Goal: Information Seeking & Learning: Learn about a topic

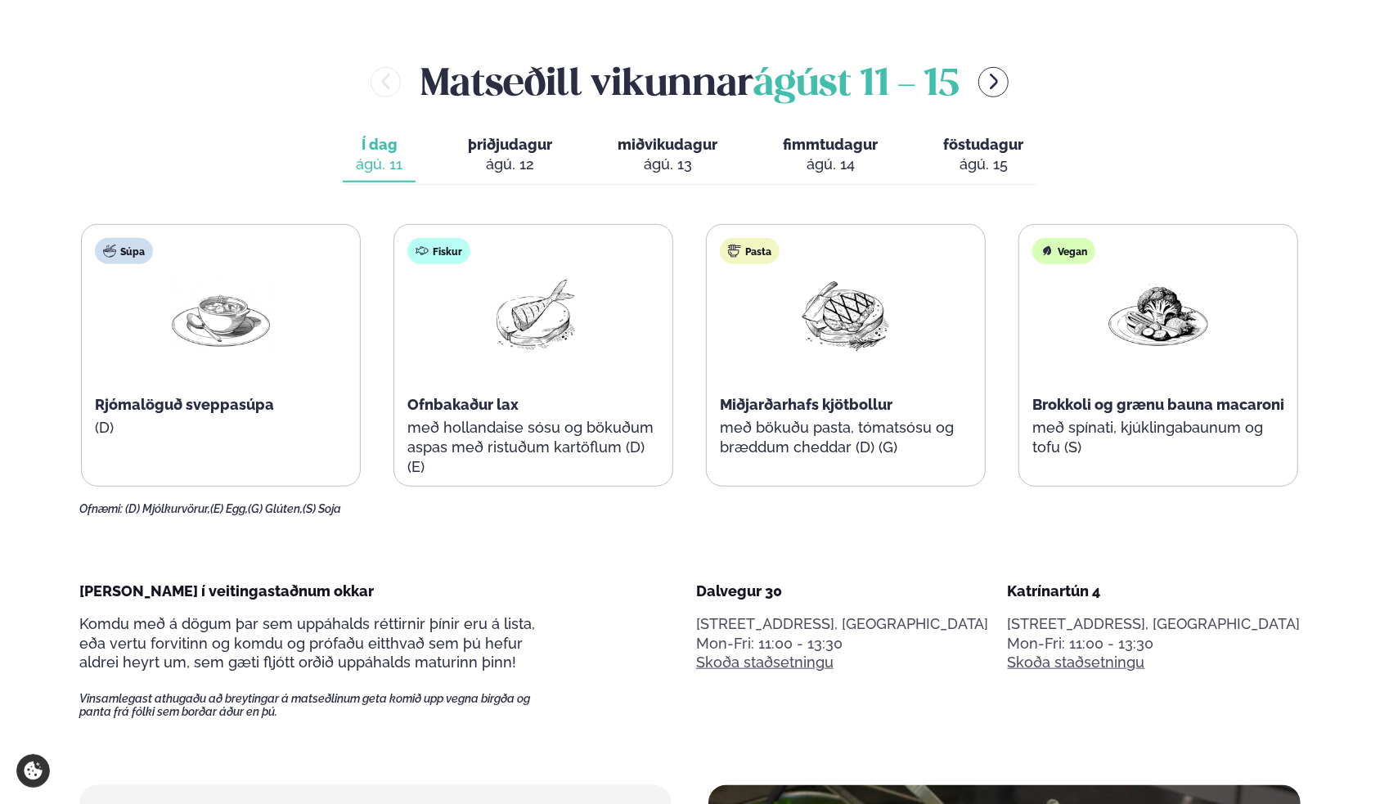
scroll to position [818, 0]
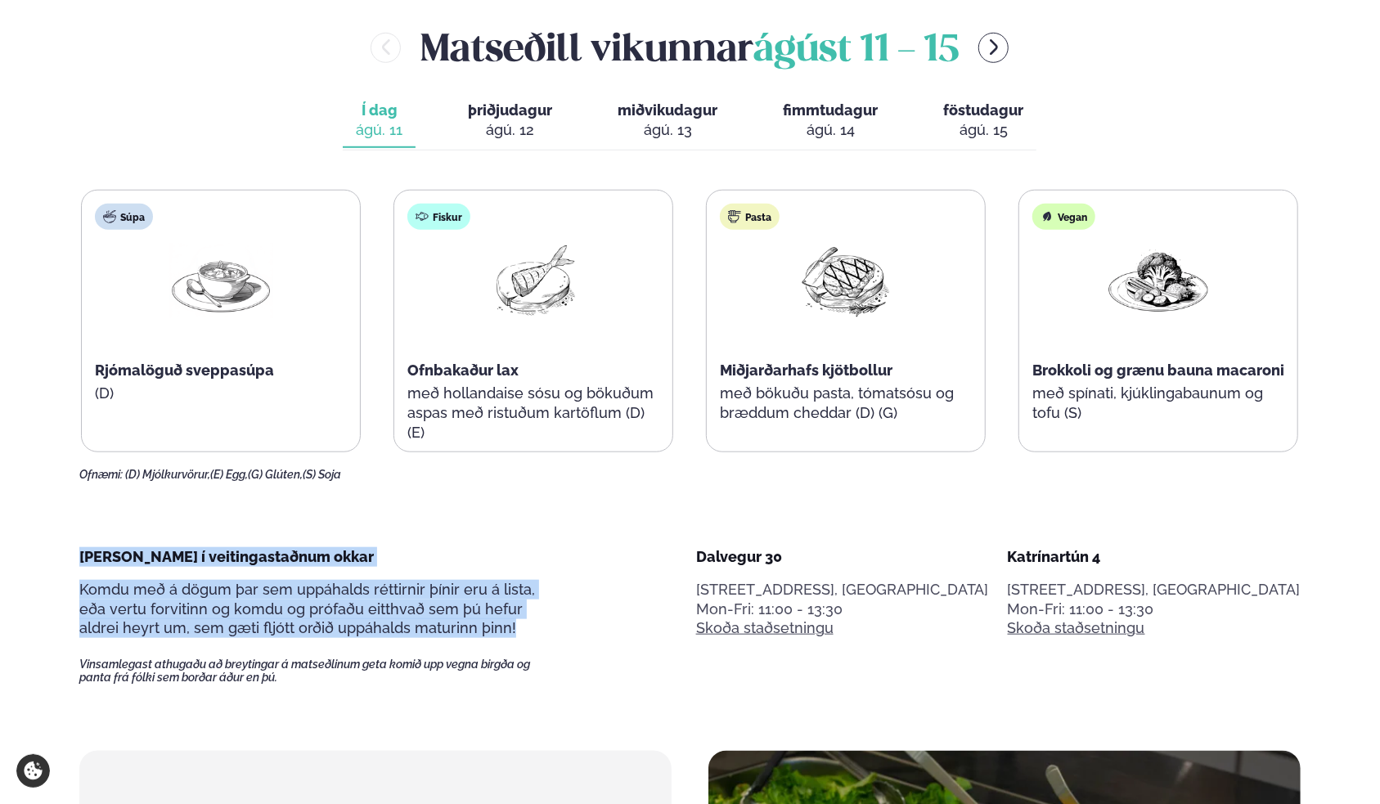
drag, startPoint x: 475, startPoint y: 631, endPoint x: 52, endPoint y: 554, distance: 430.0
click at [179, 439] on span "Komdu með á dögum þar sem uppáhalds réttirnir þínir eru á lista, eða vertu forv…" at bounding box center [307, 609] width 456 height 56
drag, startPoint x: 80, startPoint y: 551, endPoint x: 544, endPoint y: 631, distance: 470.8
click at [544, 439] on div "[PERSON_NAME] í veitingastaðnum okkar Komdu með á dögum þar sem uppáhalds rétti…" at bounding box center [318, 616] width 479 height 138
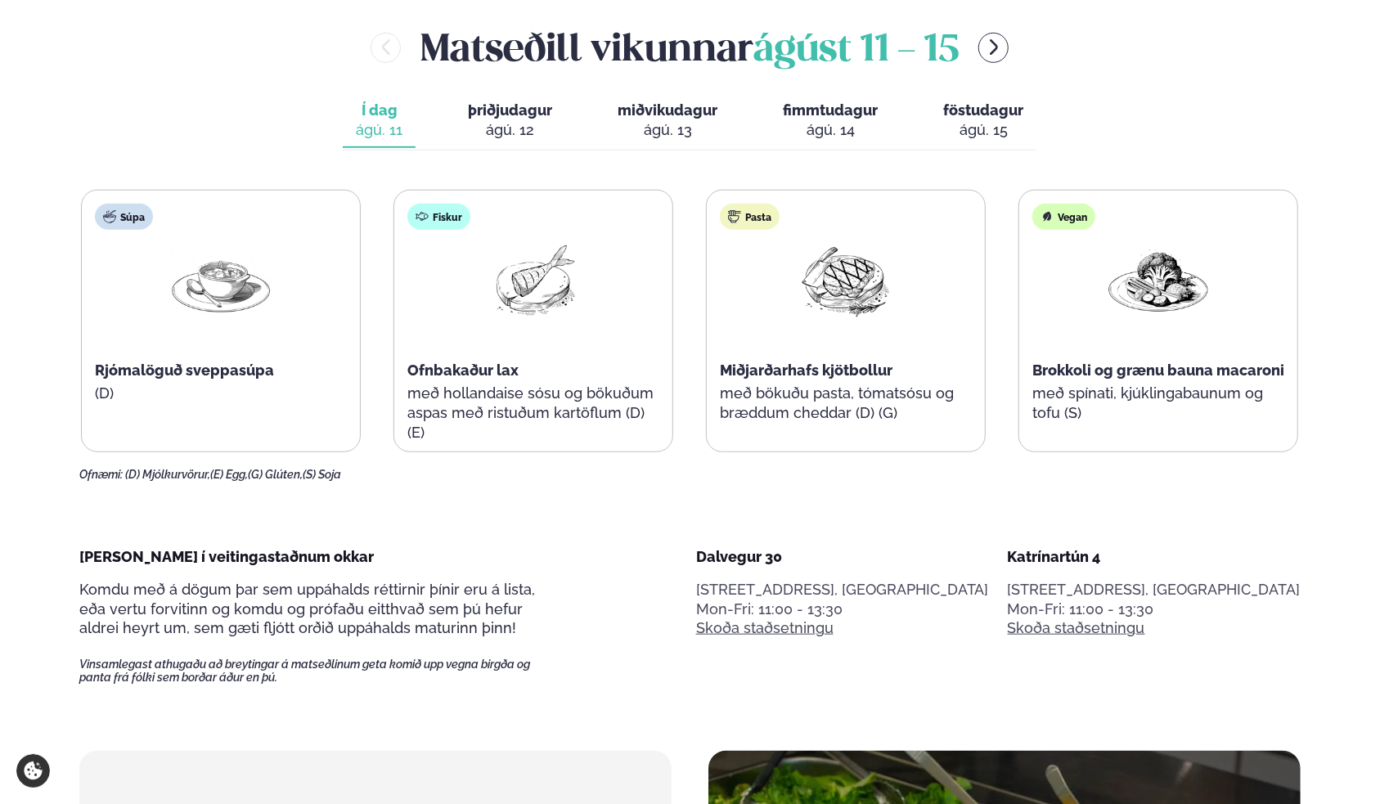
click at [463, 439] on p "Vinsamlegast athugaðu að breytingar á matseðlinum geta komið upp vegna birgða o…" at bounding box center [318, 661] width 479 height 47
click at [503, 120] on div "ágú. 12" at bounding box center [510, 130] width 84 height 20
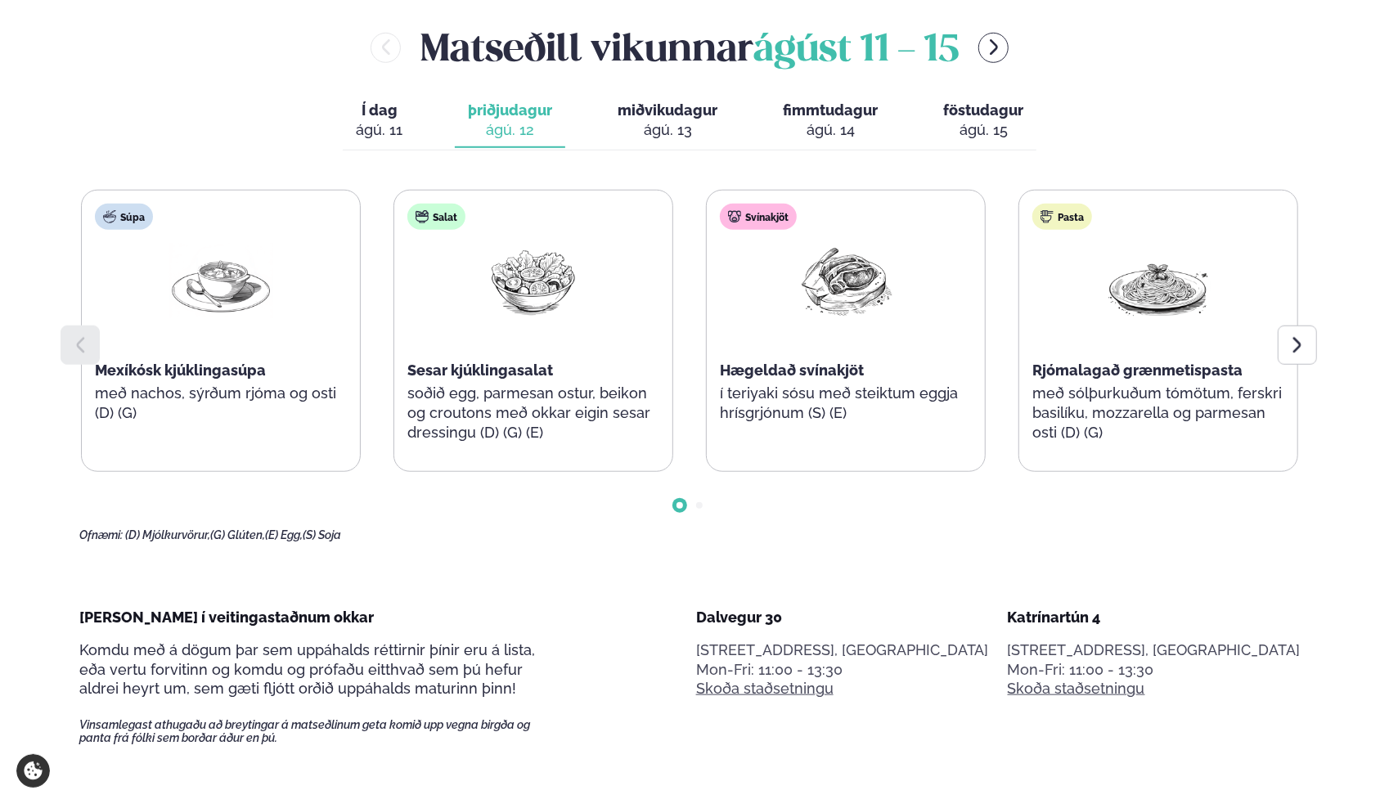
click at [664, 137] on div "ágú. 13" at bounding box center [668, 130] width 100 height 20
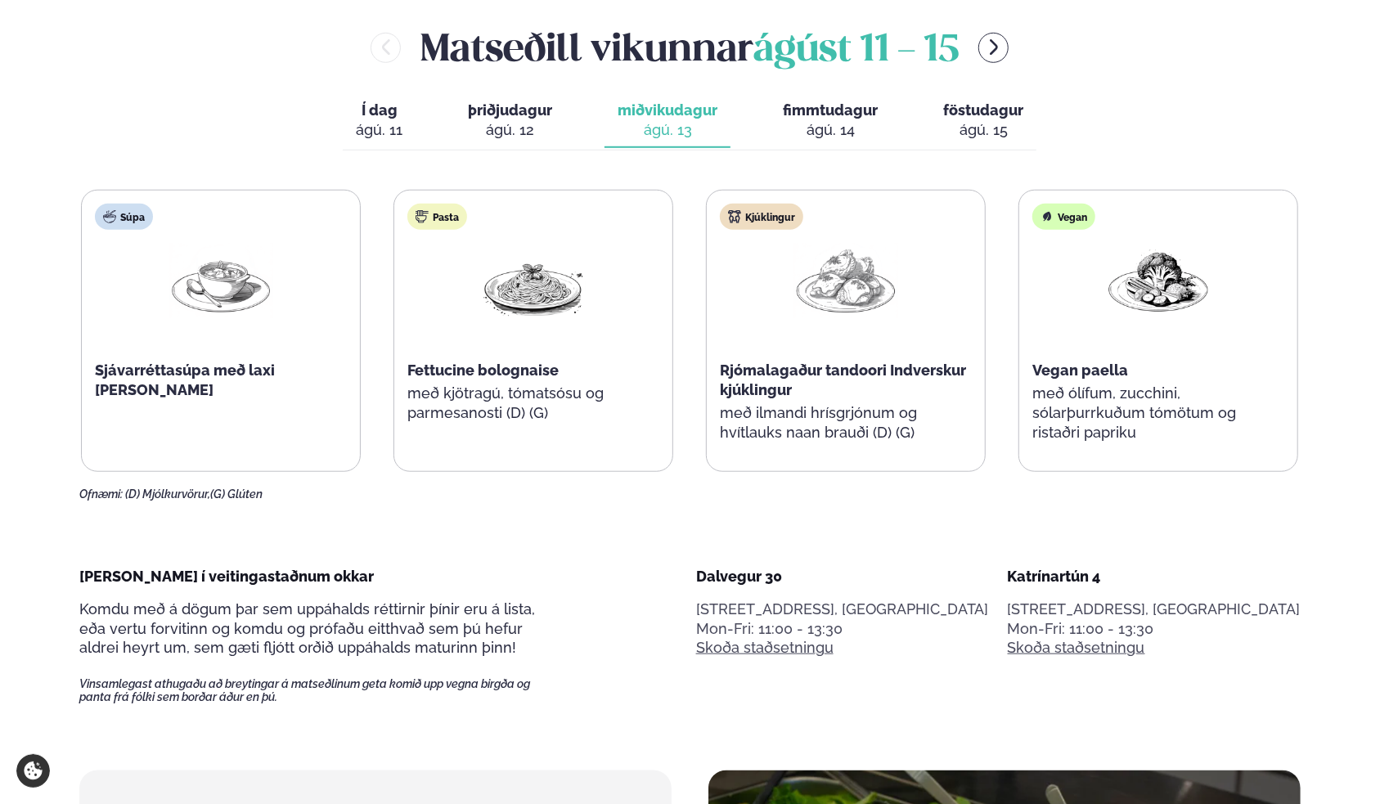
click at [838, 123] on div "ágú. 14" at bounding box center [830, 130] width 95 height 20
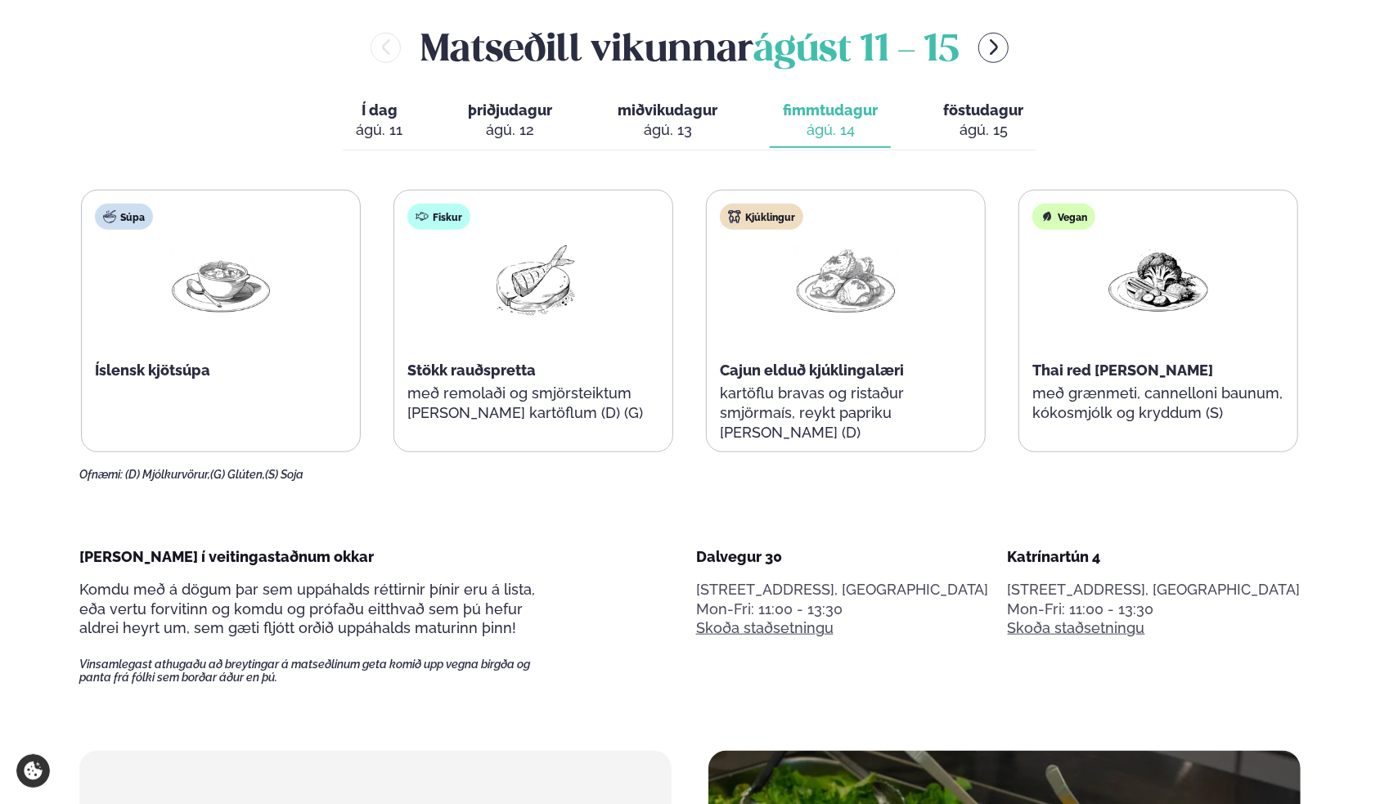
click at [972, 102] on span "föstudagur" at bounding box center [983, 109] width 80 height 17
